Goal: Use online tool/utility: Utilize a website feature to perform a specific function

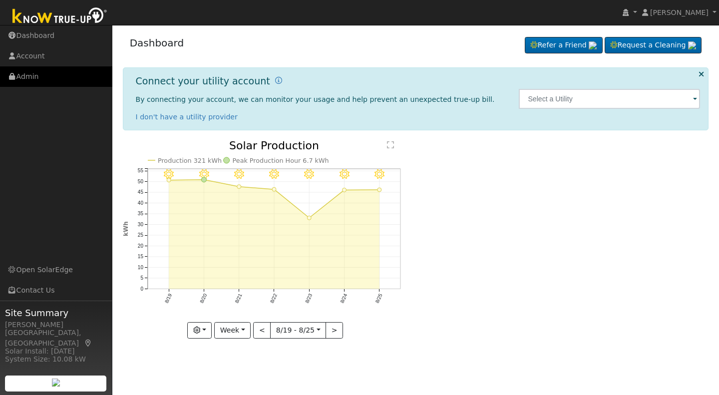
click at [26, 80] on link "Admin" at bounding box center [56, 76] width 112 height 20
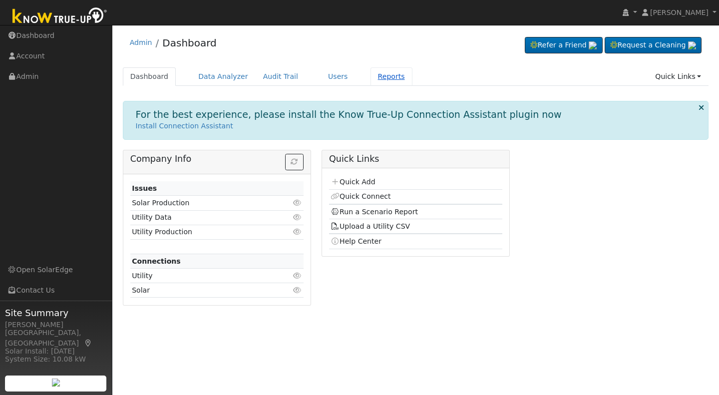
click at [371, 73] on link "Reports" at bounding box center [392, 76] width 42 height 18
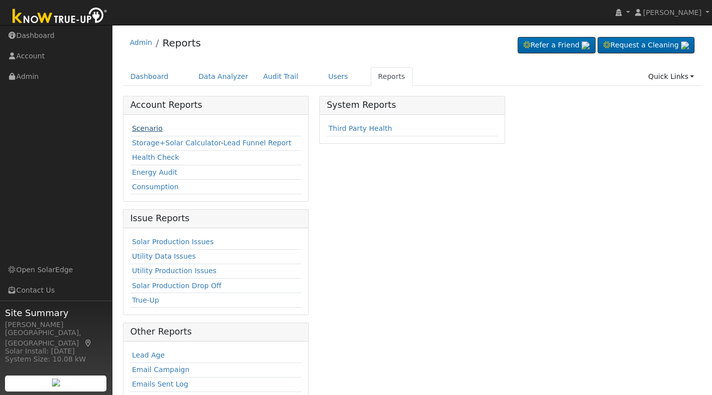
click at [156, 124] on link "Scenario" at bounding box center [147, 128] width 30 height 8
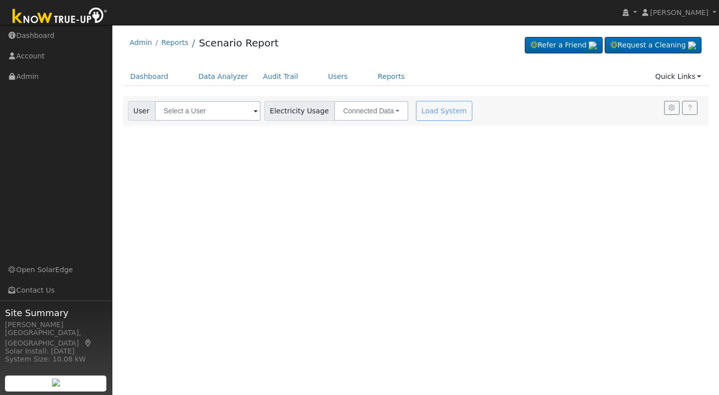
click at [254, 111] on span at bounding box center [256, 111] width 4 height 11
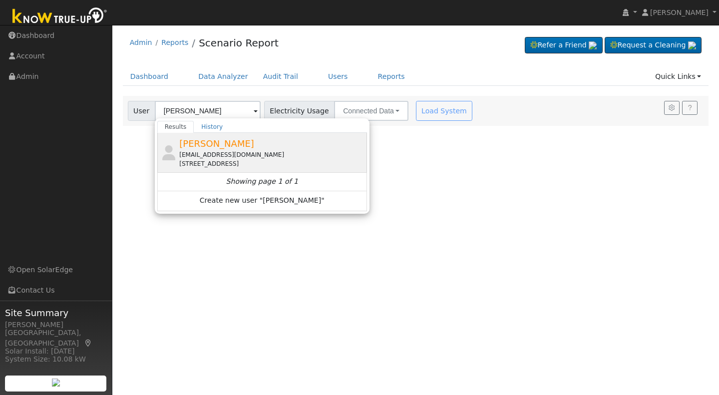
click at [224, 148] on span "Danielle Bubenik" at bounding box center [216, 143] width 75 height 10
type input "Danielle Bubenik"
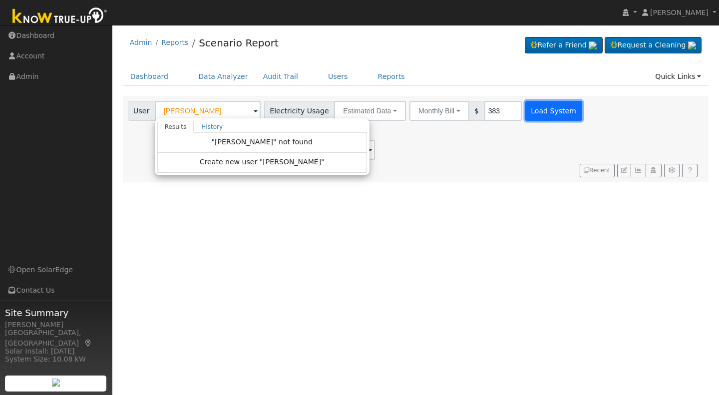
click at [546, 114] on button "Load System" at bounding box center [553, 111] width 57 height 20
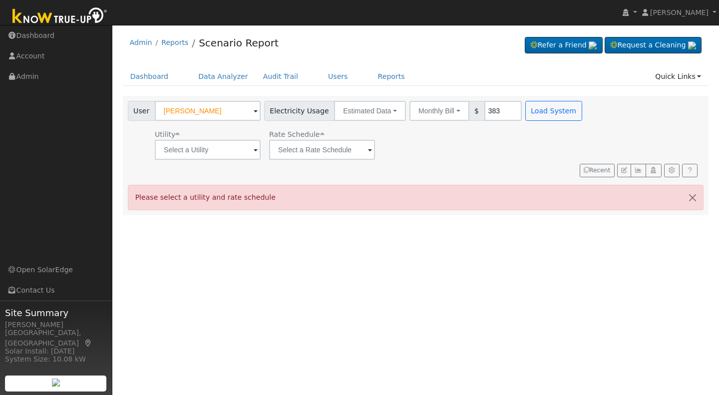
click at [254, 148] on span at bounding box center [256, 150] width 4 height 11
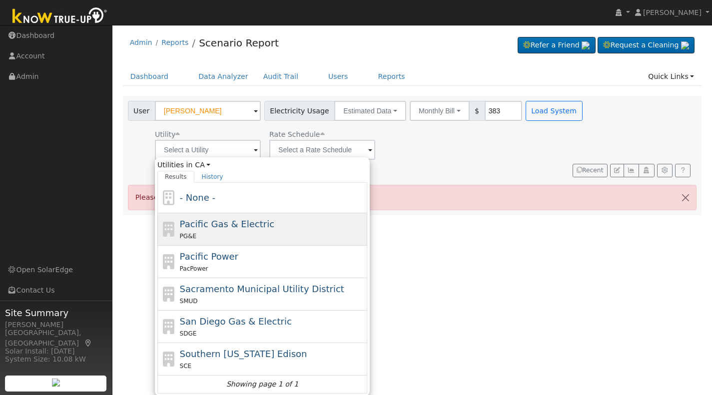
click at [258, 220] on span "Pacific Gas & Electric" at bounding box center [227, 224] width 94 height 10
type input "Pacific Gas & Electric"
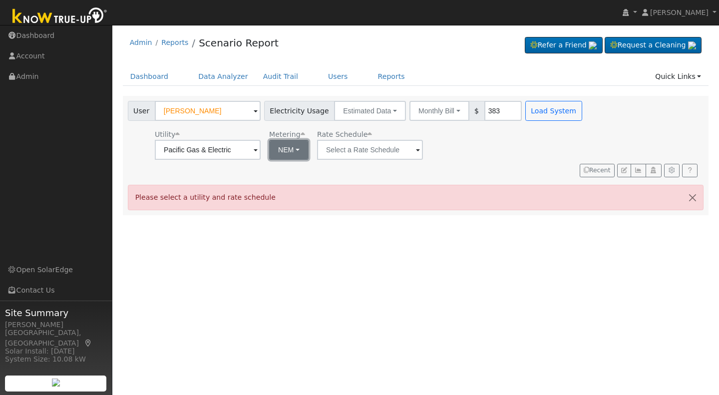
click at [297, 149] on button "NEM" at bounding box center [288, 150] width 39 height 20
click at [282, 188] on link "NBT" at bounding box center [302, 186] width 69 height 14
type input "E-ELEC"
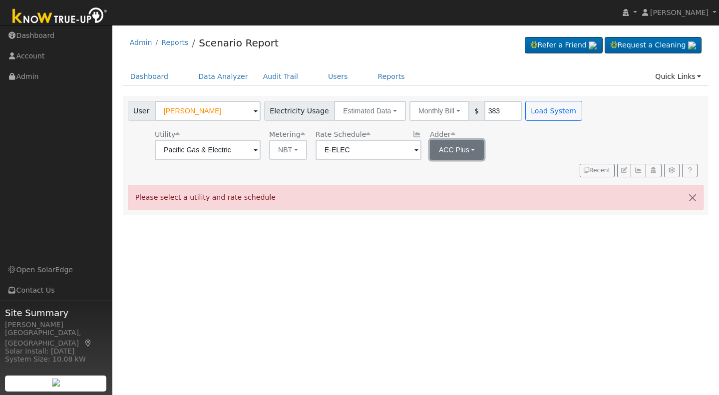
click at [466, 149] on button "ACC Plus" at bounding box center [457, 150] width 54 height 20
click at [442, 203] on link "SB-535" at bounding box center [460, 200] width 69 height 14
